Goal: Ask a question

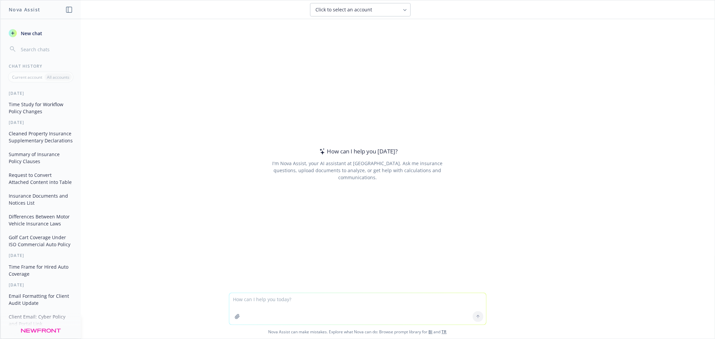
click at [600, 262] on div "How can I help you [DATE]? I'm Nova Assist, your AI assistant at Newfront. Ask …" at bounding box center [357, 156] width 714 height 274
